Goal: Navigation & Orientation: Go to known website

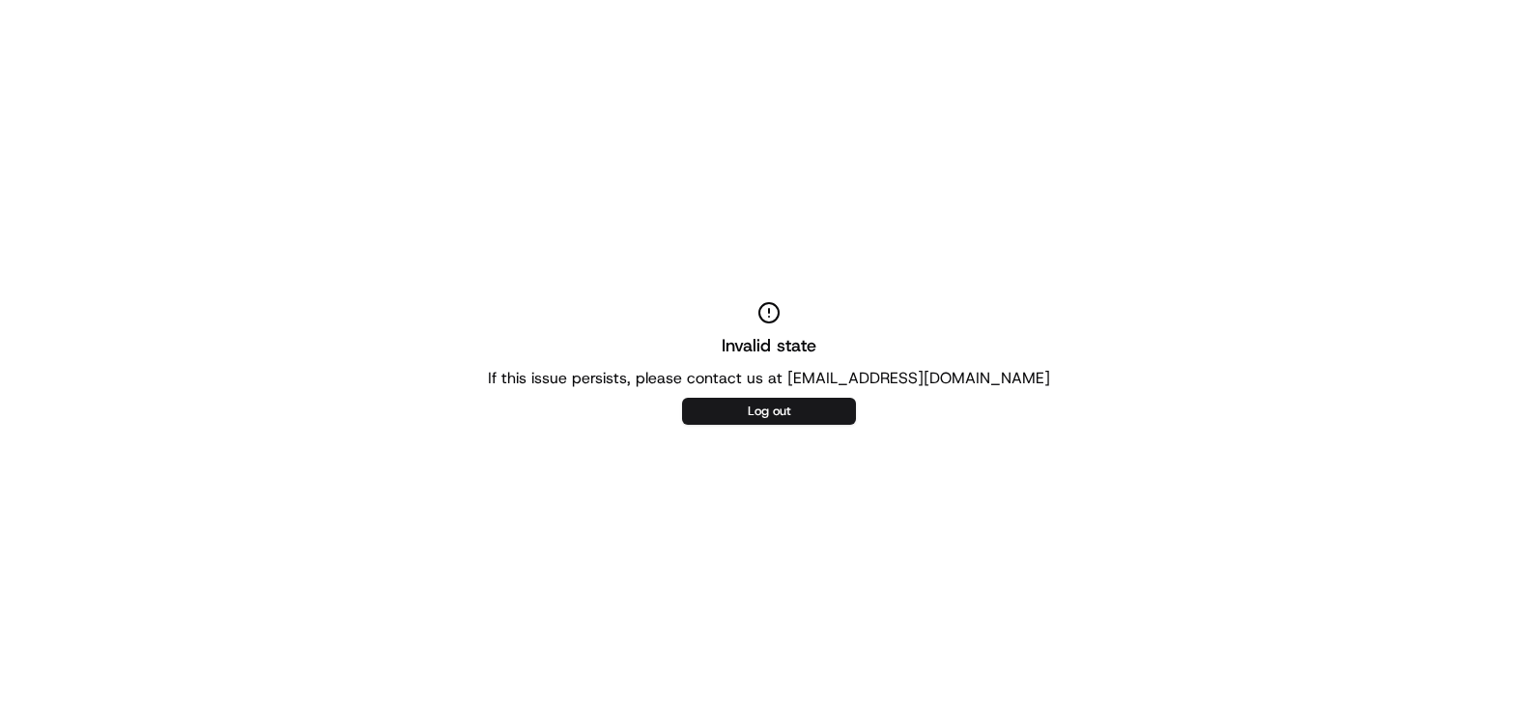
click at [762, 419] on button "Log out" at bounding box center [769, 411] width 174 height 27
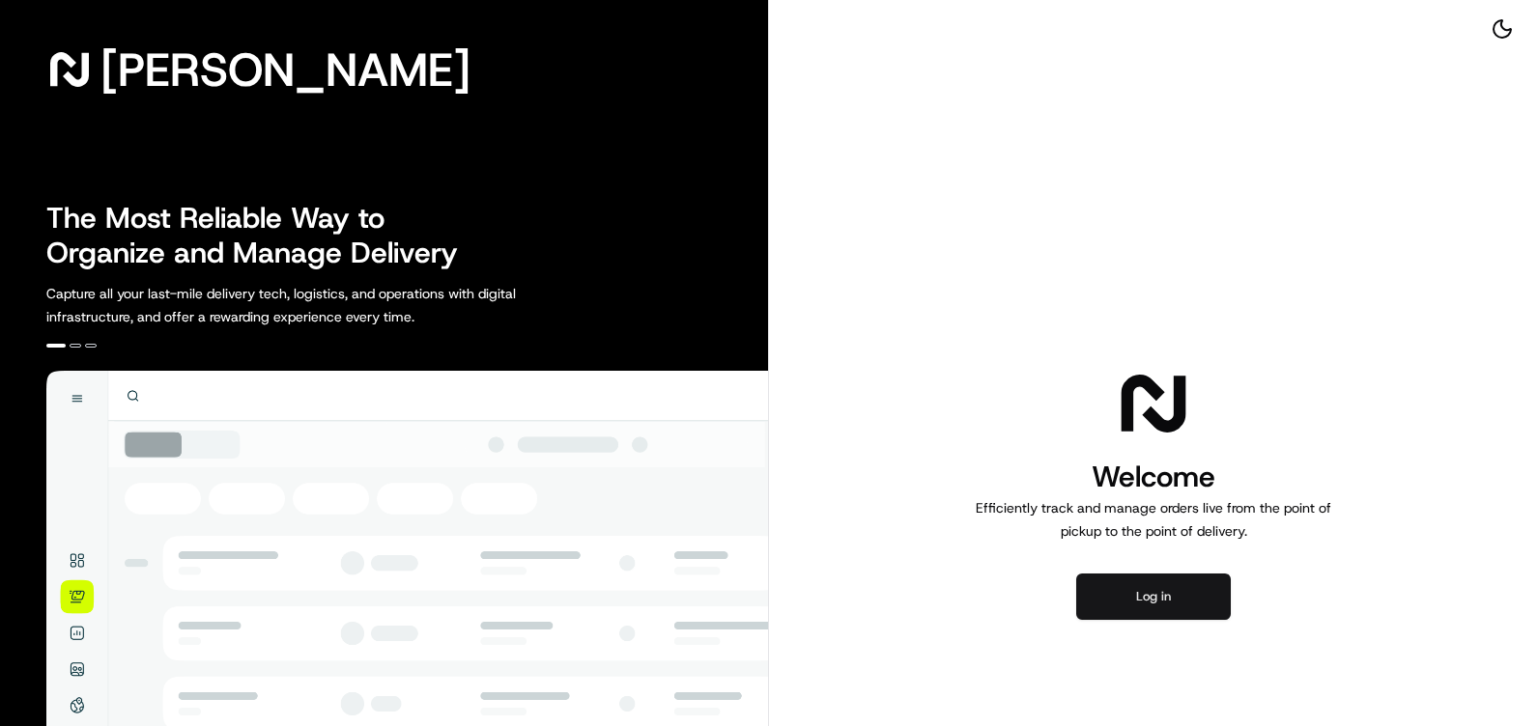
click at [1183, 601] on button "Log in" at bounding box center [1153, 597] width 155 height 46
